Goal: Transaction & Acquisition: Purchase product/service

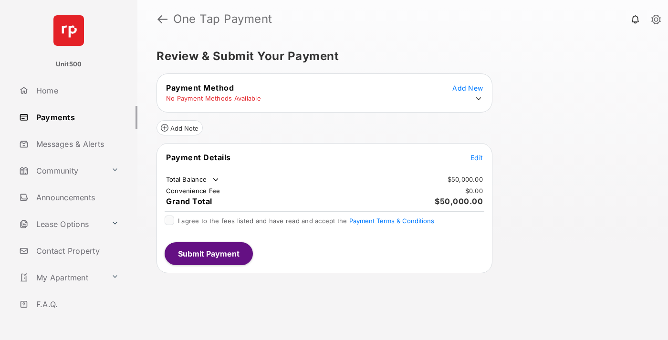
click at [476, 157] on span "Edit" at bounding box center [476, 158] width 12 height 8
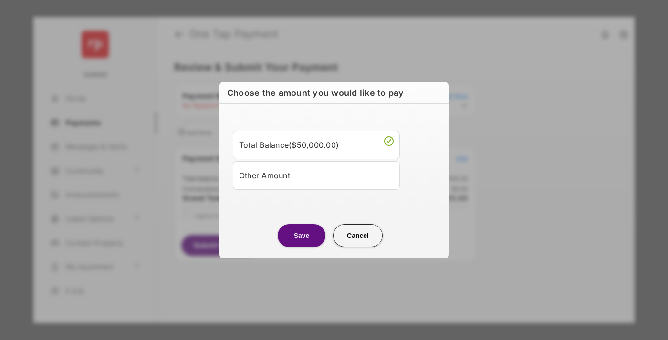
click at [316, 175] on div "Other Amount" at bounding box center [316, 175] width 155 height 16
type input "****"
click at [301, 247] on button "Save" at bounding box center [302, 235] width 48 height 23
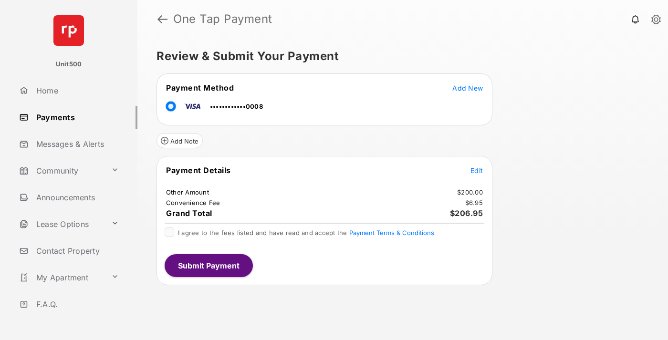
click at [476, 170] on span "Edit" at bounding box center [476, 170] width 12 height 8
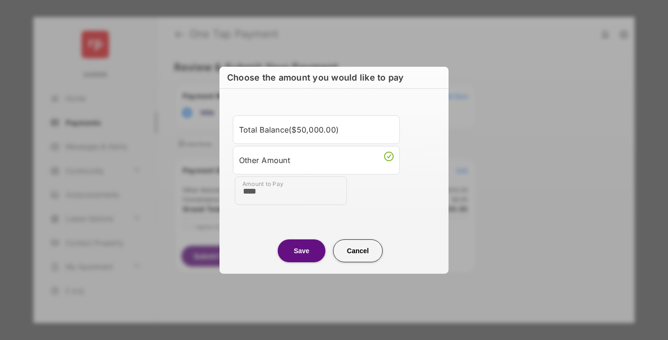
click at [301, 250] on button "Save" at bounding box center [302, 250] width 48 height 23
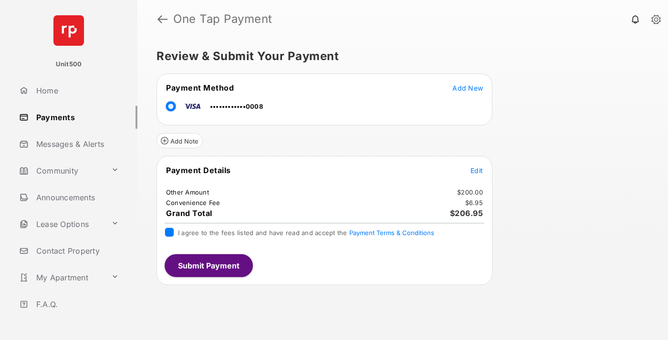
click at [208, 265] on button "Submit Payment" at bounding box center [209, 265] width 88 height 23
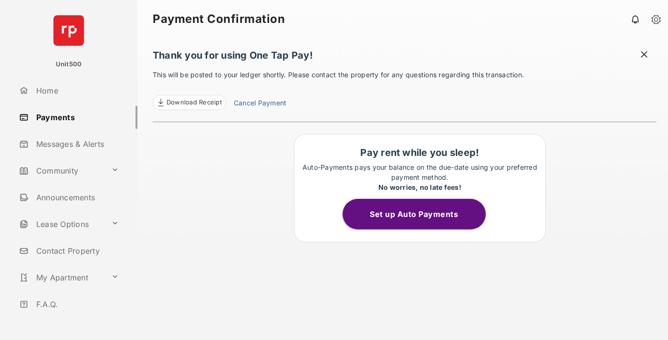
click at [644, 55] on span at bounding box center [644, 56] width 10 height 12
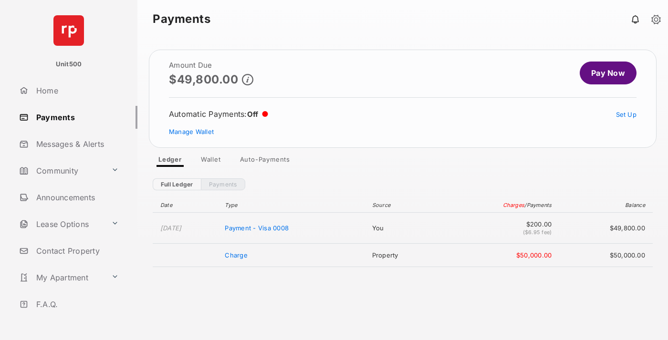
click at [191, 132] on link "Manage Wallet" at bounding box center [191, 132] width 45 height 8
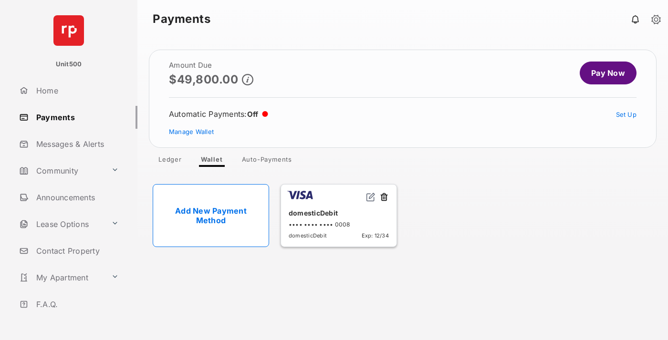
click at [384, 197] on button at bounding box center [384, 197] width 10 height 11
